Goal: Task Accomplishment & Management: Use online tool/utility

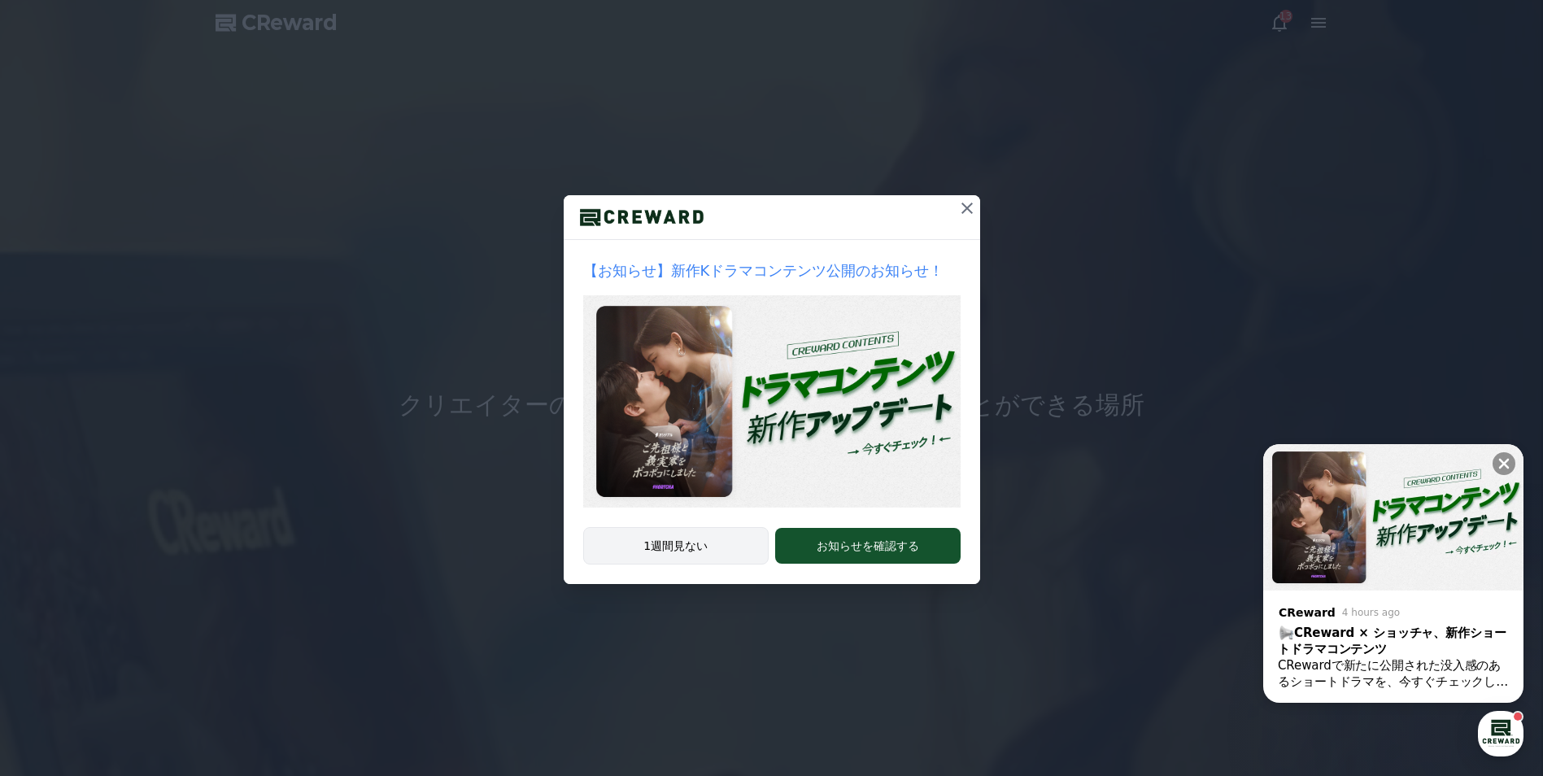
click at [707, 550] on button "1週間見ない" at bounding box center [676, 545] width 186 height 37
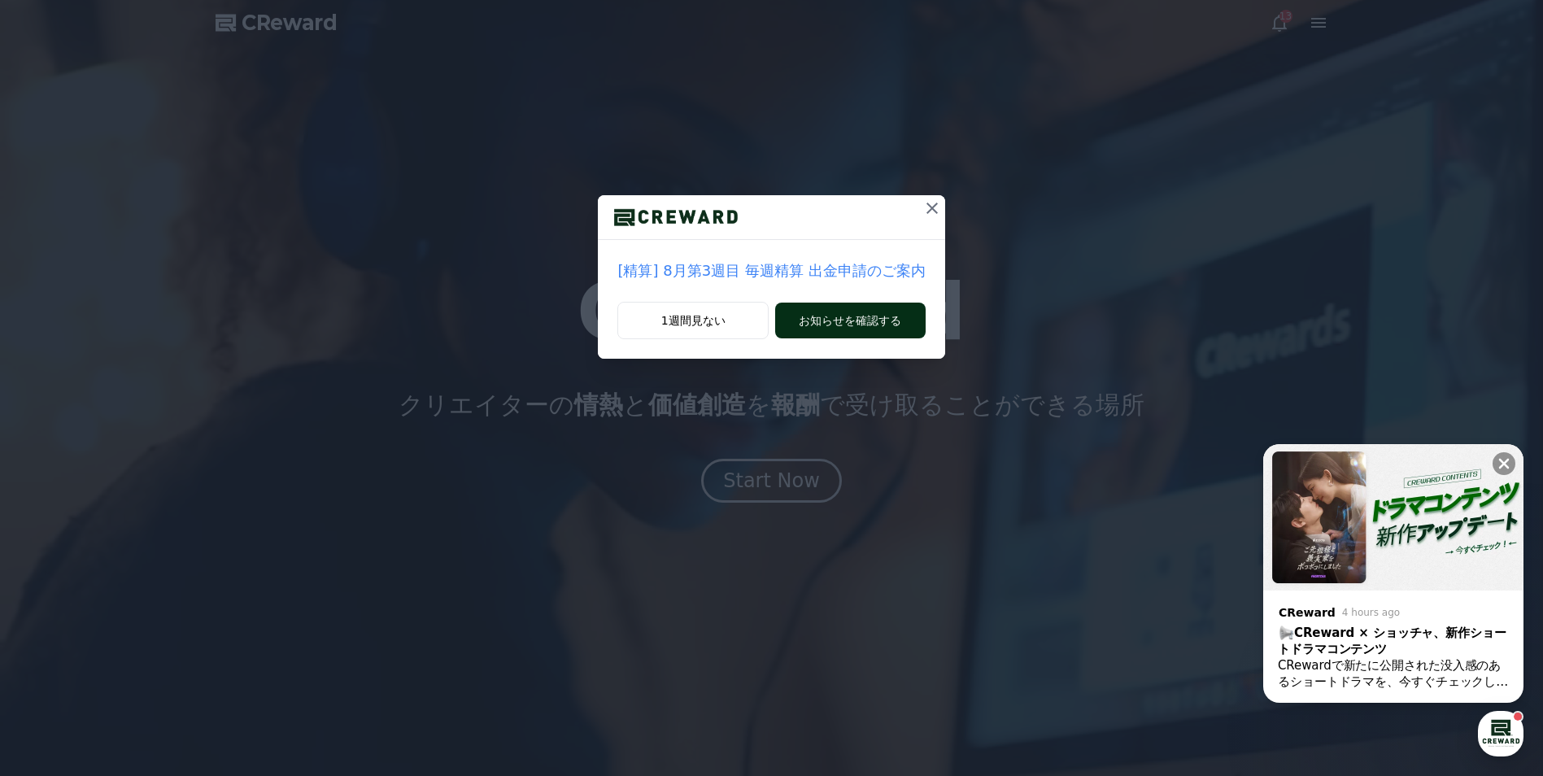
click at [849, 326] on button "お知らせを確認する" at bounding box center [850, 321] width 150 height 36
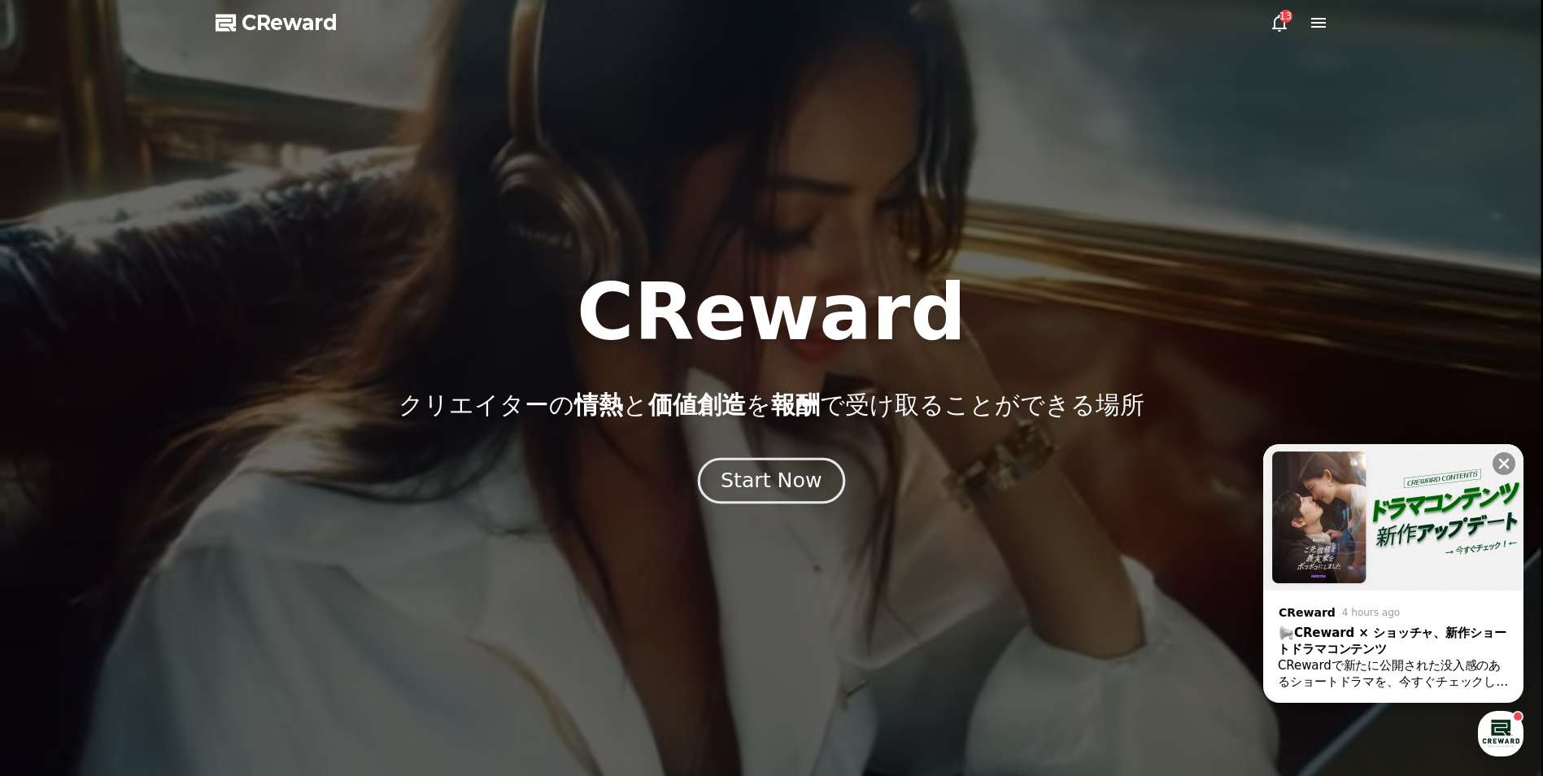
click at [778, 488] on div "Start Now" at bounding box center [770, 481] width 101 height 28
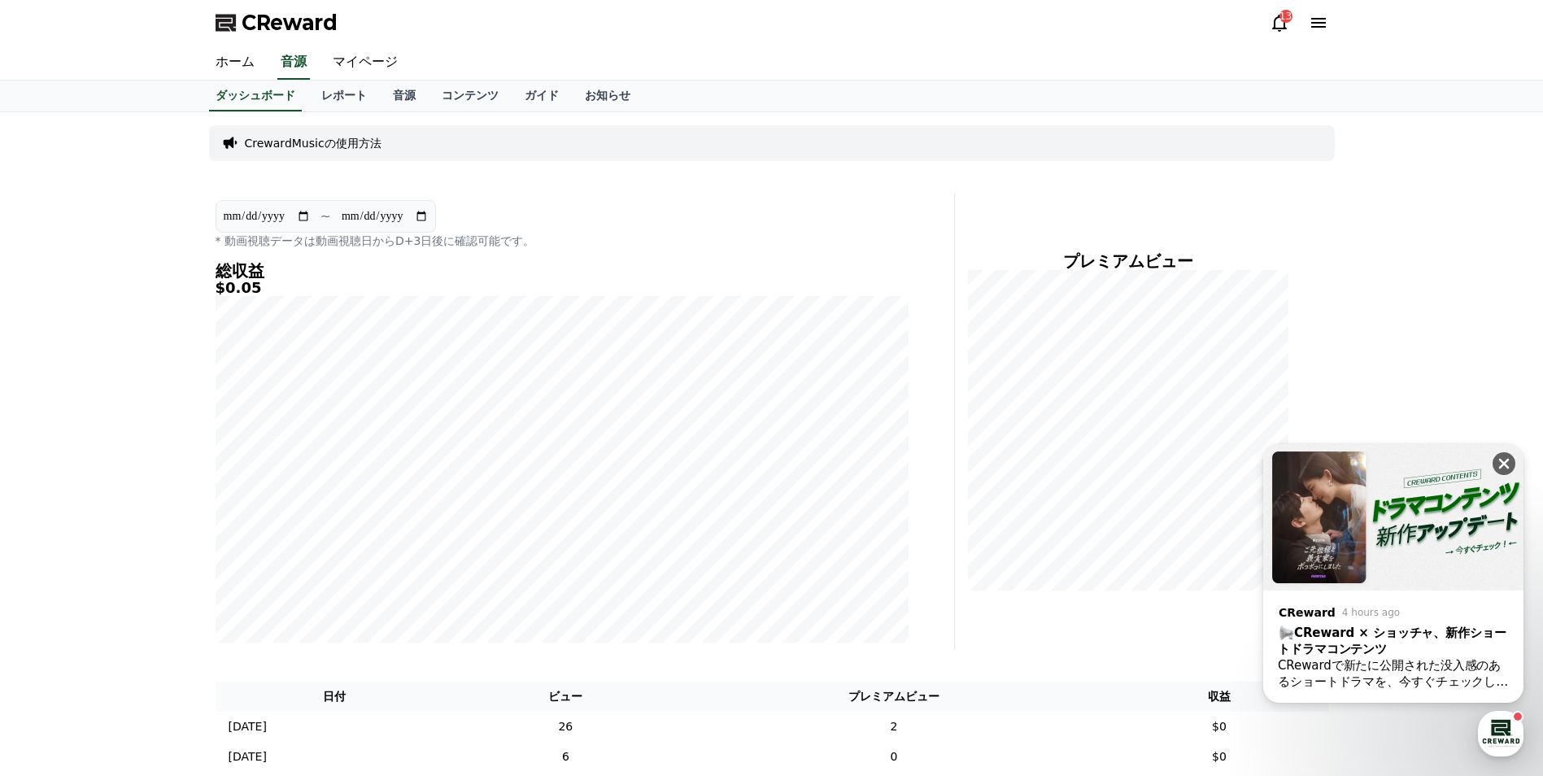
click at [1507, 467] on icon at bounding box center [1504, 464] width 11 height 11
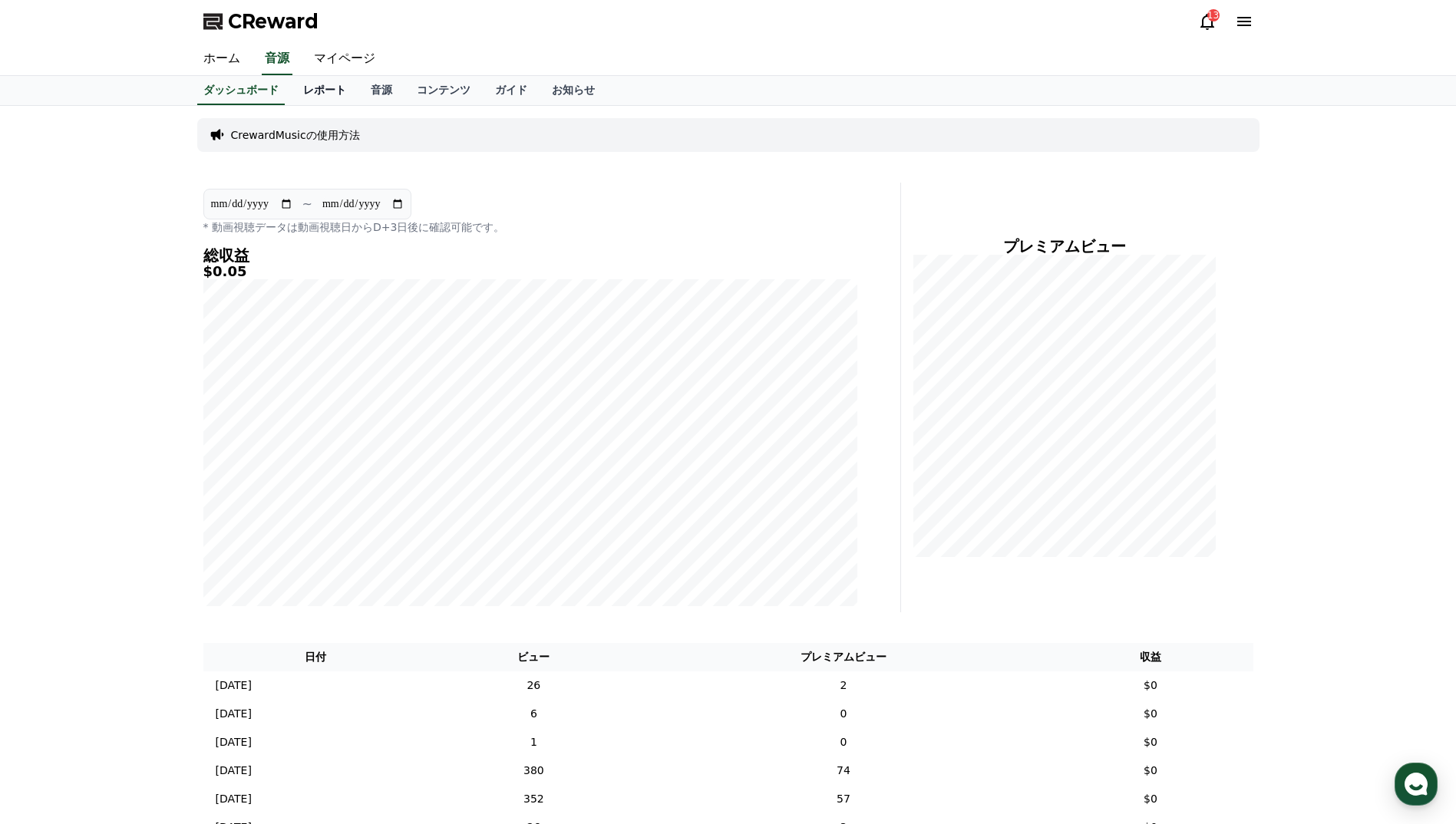
click at [305, 93] on link "レポート" at bounding box center [325, 91] width 68 height 29
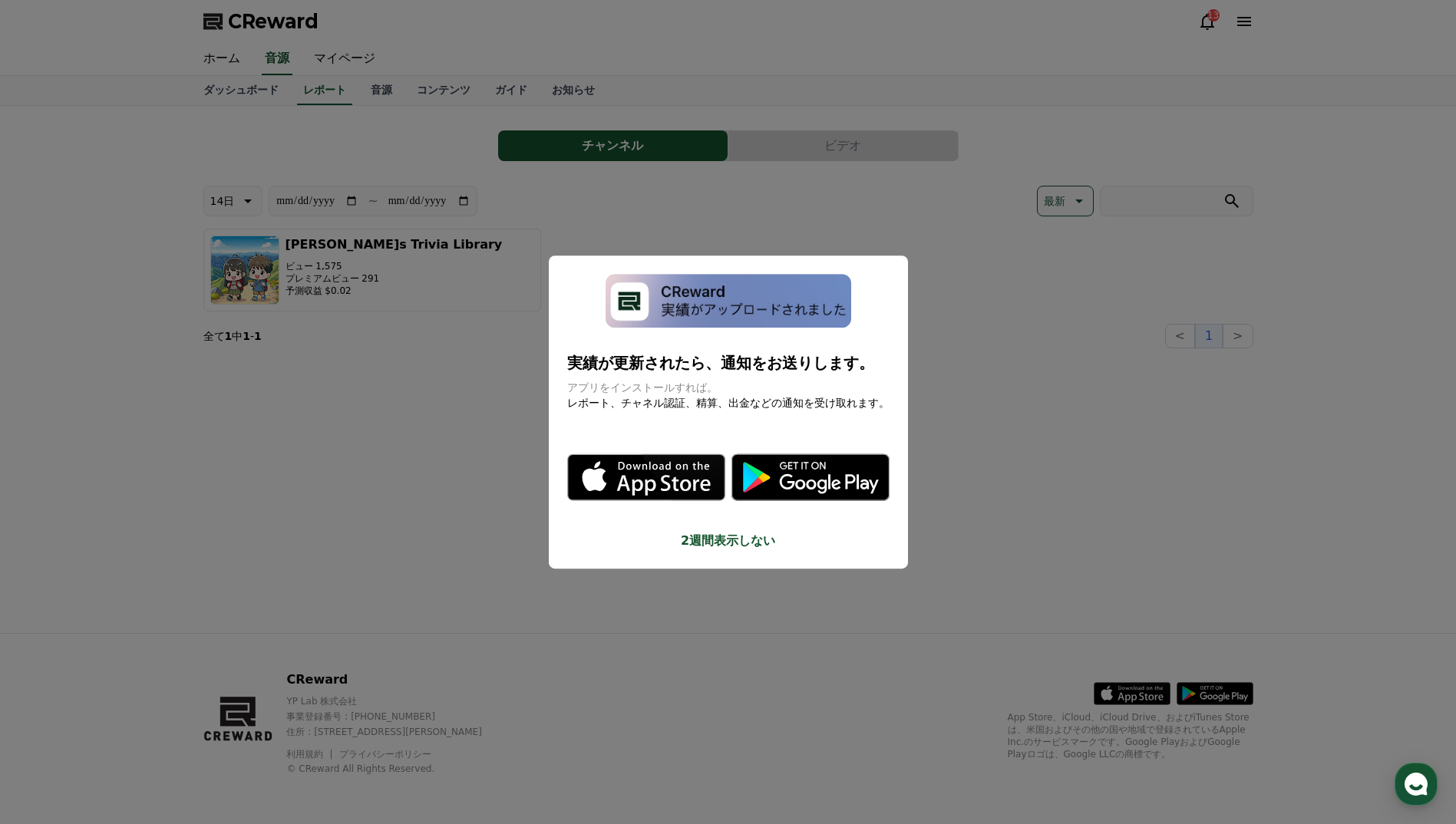
click at [730, 540] on button "2週間表示しない" at bounding box center [728, 542] width 323 height 19
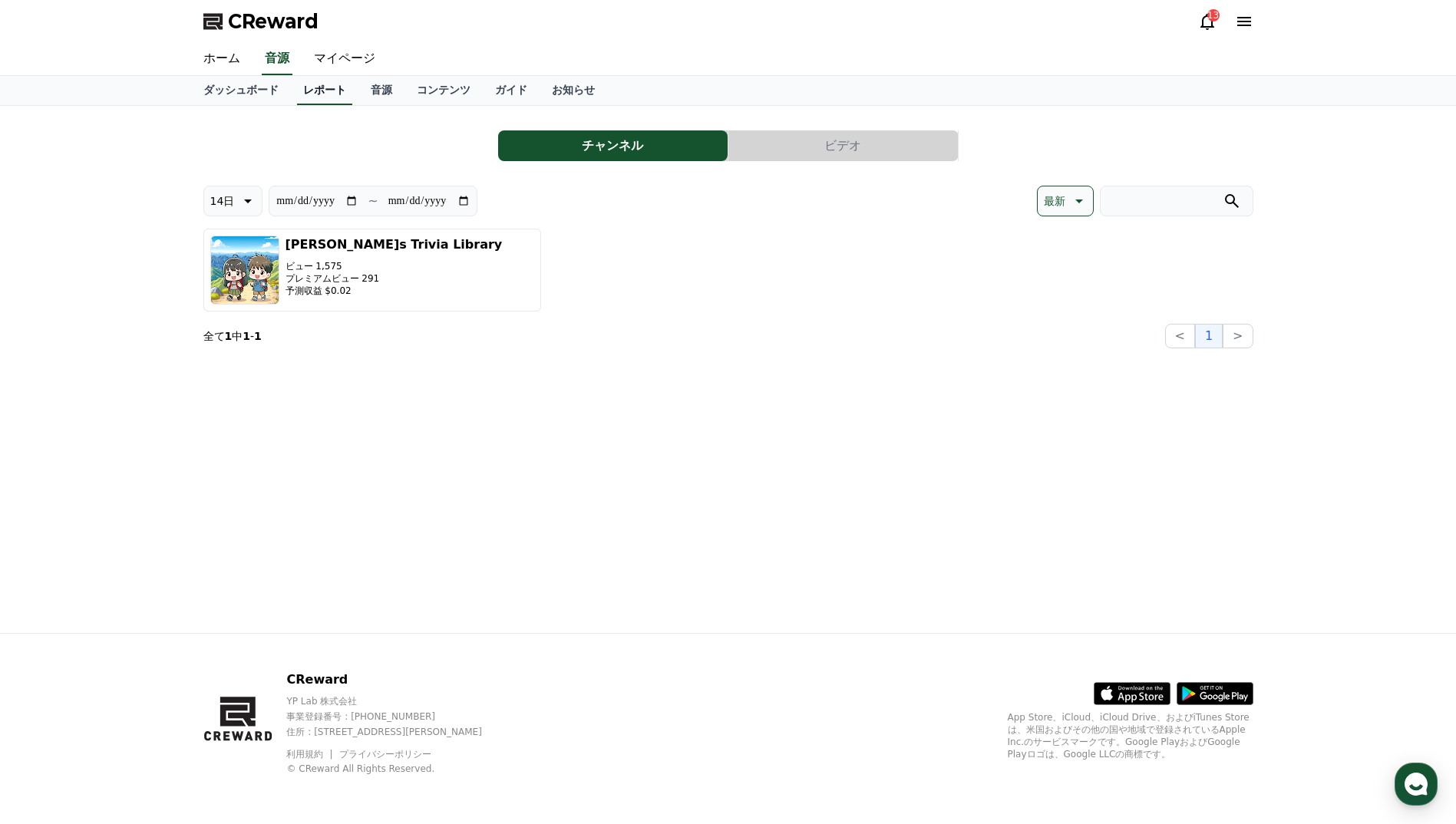
click at [302, 82] on link "レポート" at bounding box center [325, 91] width 56 height 29
click at [248, 203] on icon at bounding box center [246, 201] width 19 height 19
click at [226, 397] on button "90日" at bounding box center [222, 400] width 37 height 34
type input "**********"
